Goal: Information Seeking & Learning: Learn about a topic

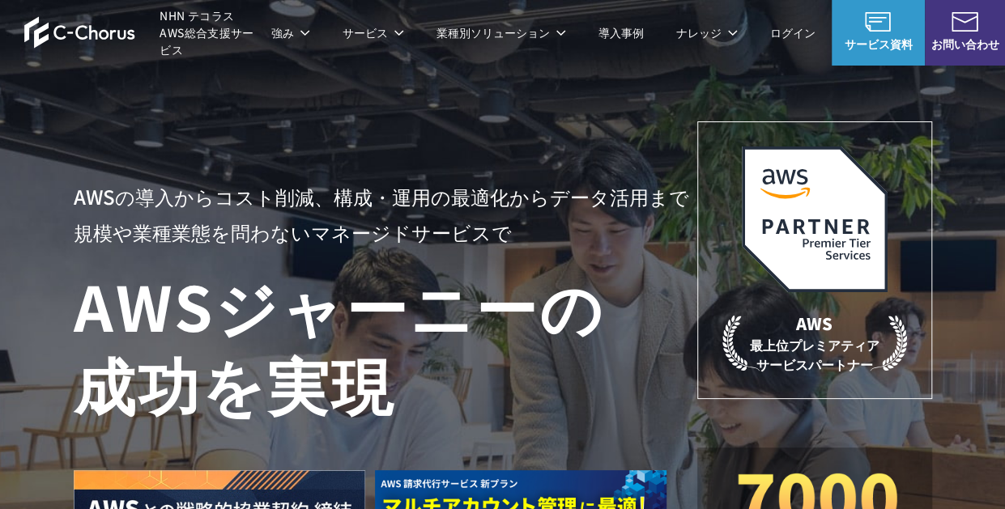
click at [192, 34] on span "NHN テコラス AWS総合支援サービス" at bounding box center [207, 32] width 95 height 51
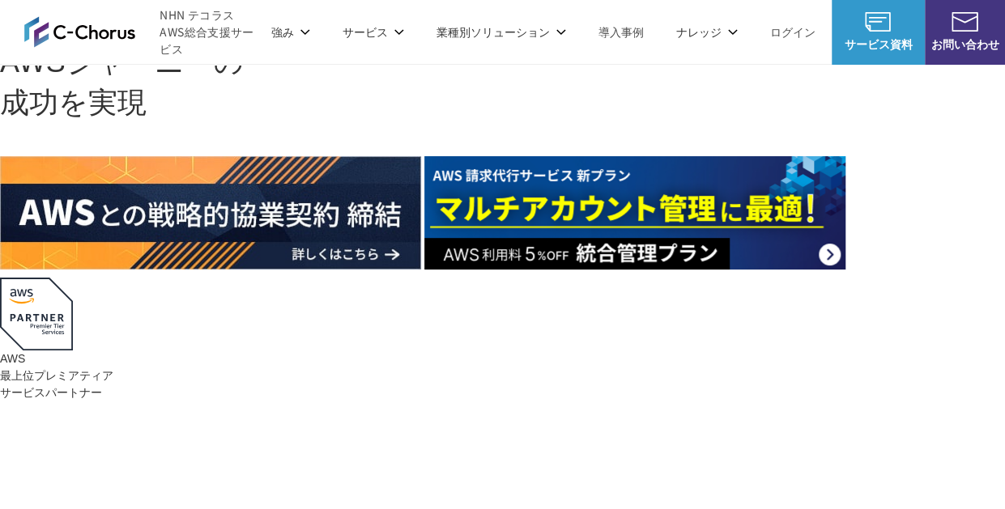
click at [293, 34] on p "強み" at bounding box center [290, 31] width 39 height 17
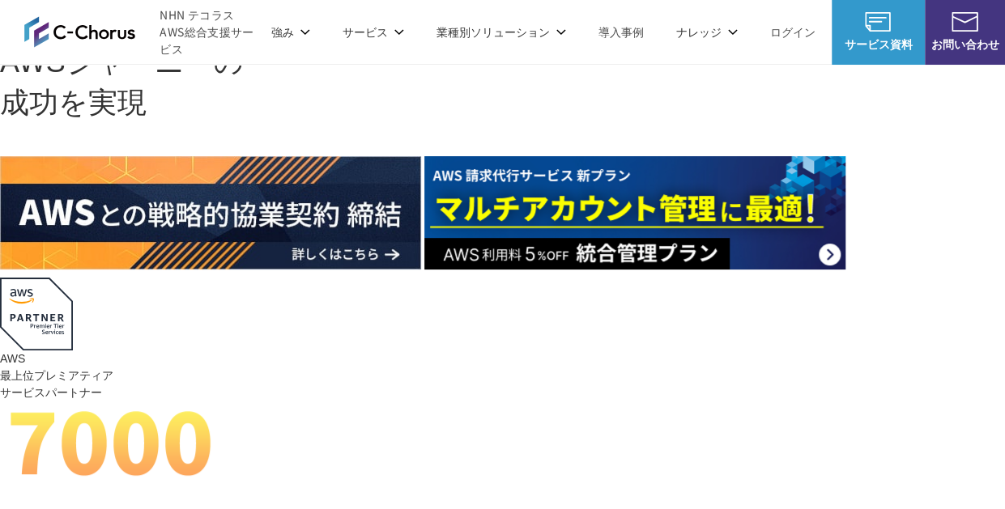
click at [530, 168] on link "特権ID管理・データベース監査" at bounding box center [571, 162] width 159 height 16
